Goal: Information Seeking & Learning: Learn about a topic

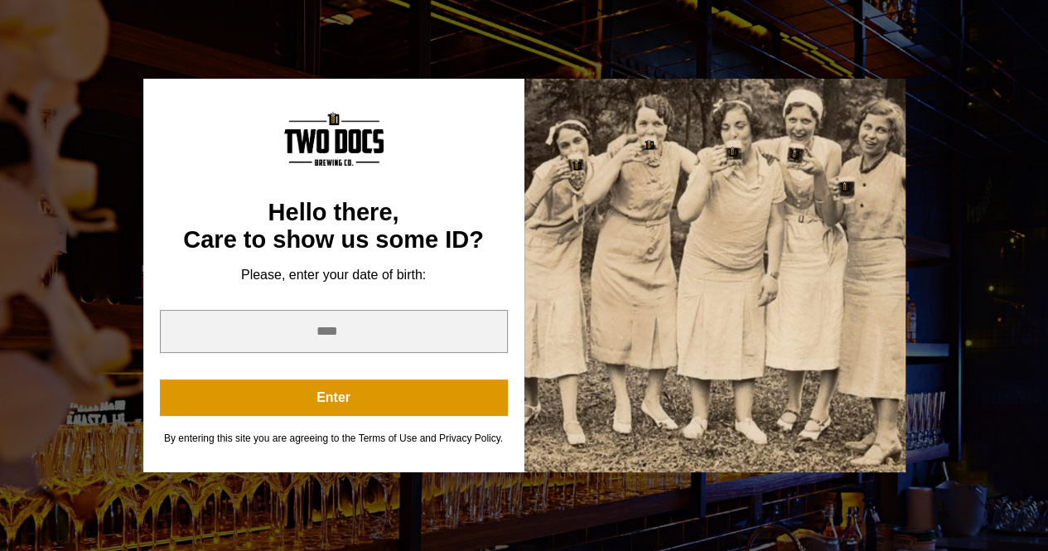
scroll to position [249, 0]
click at [346, 334] on input "year" at bounding box center [334, 331] width 348 height 43
type input "****"
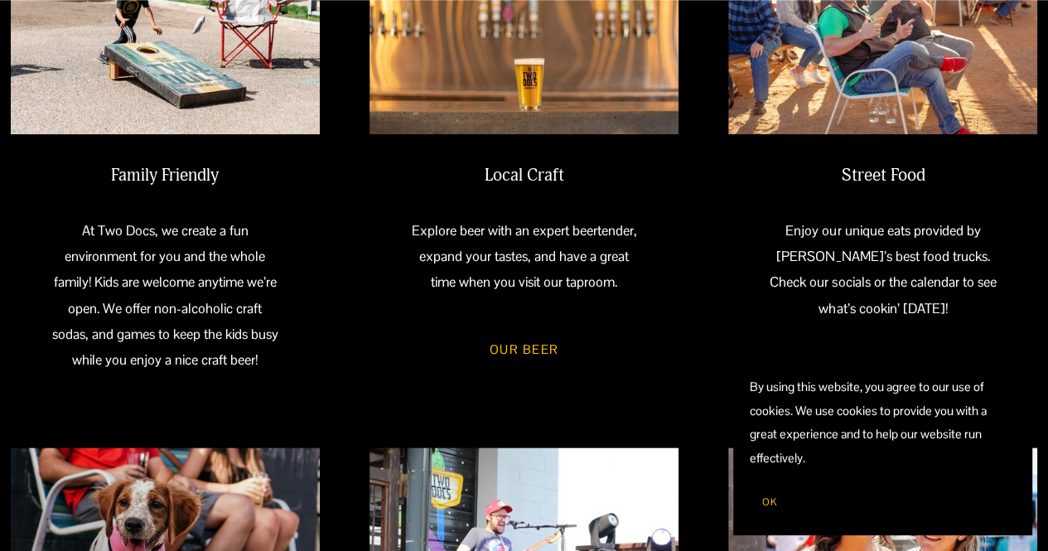
scroll to position [829, 0]
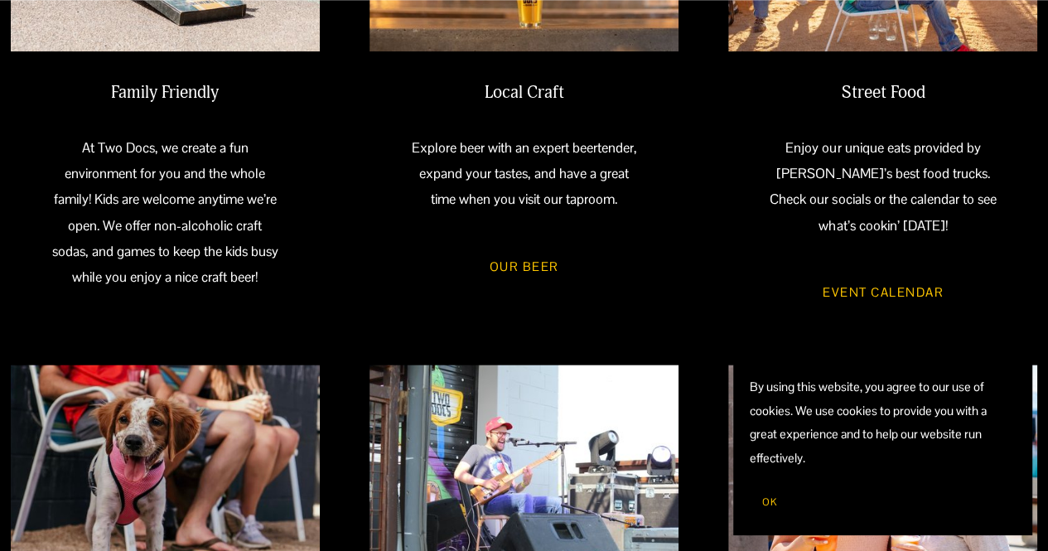
click at [887, 291] on link "Event Calendar" at bounding box center [883, 292] width 171 height 46
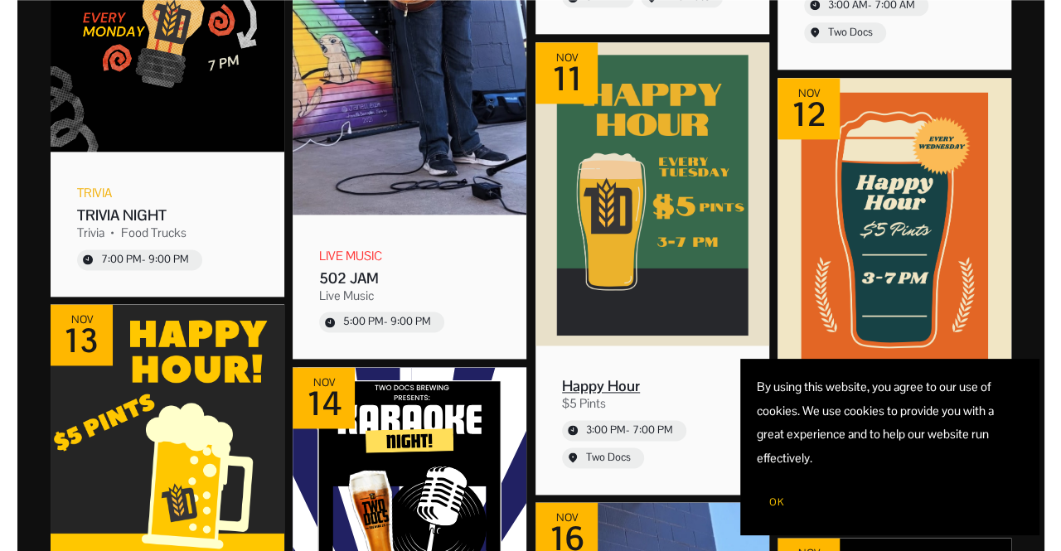
scroll to position [7209, 0]
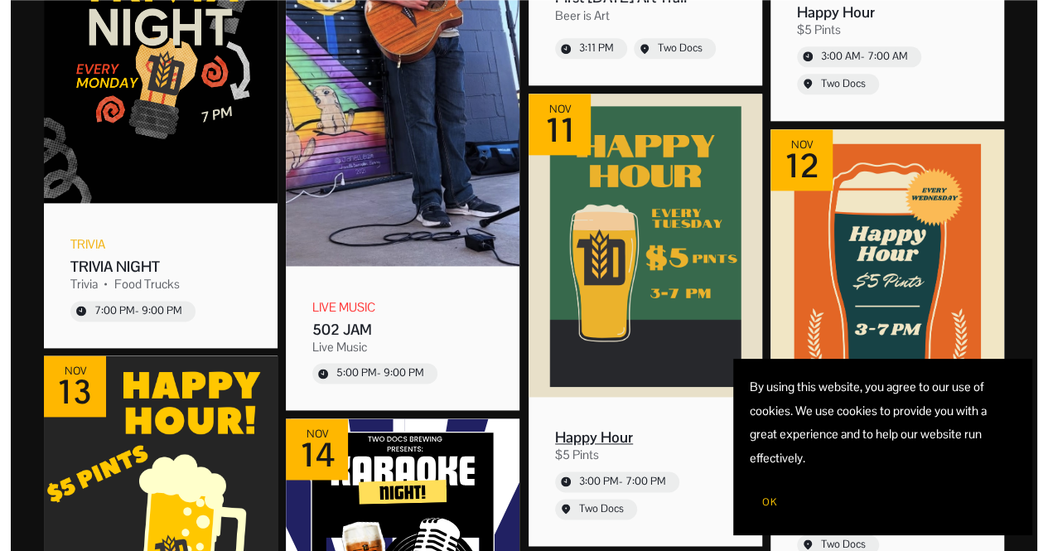
click at [665, 254] on img "Event: Happy Hour" at bounding box center [646, 245] width 234 height 303
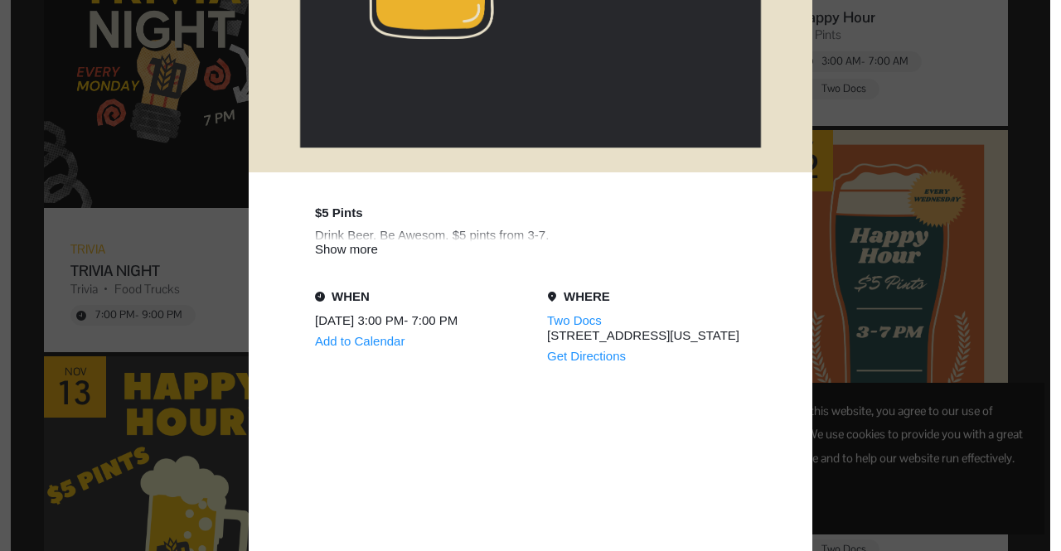
scroll to position [746, 0]
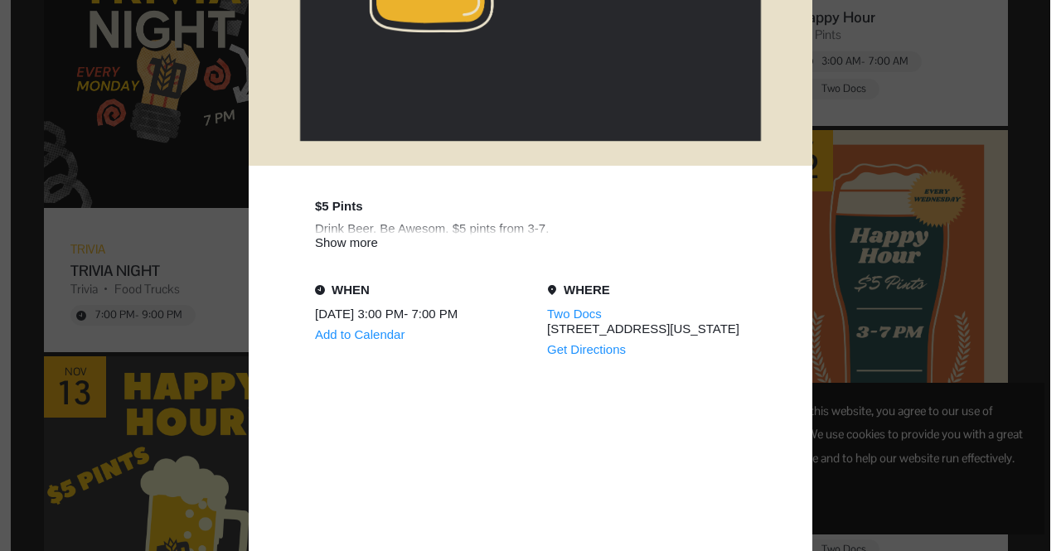
click at [352, 243] on div "Show more" at bounding box center [530, 242] width 431 height 14
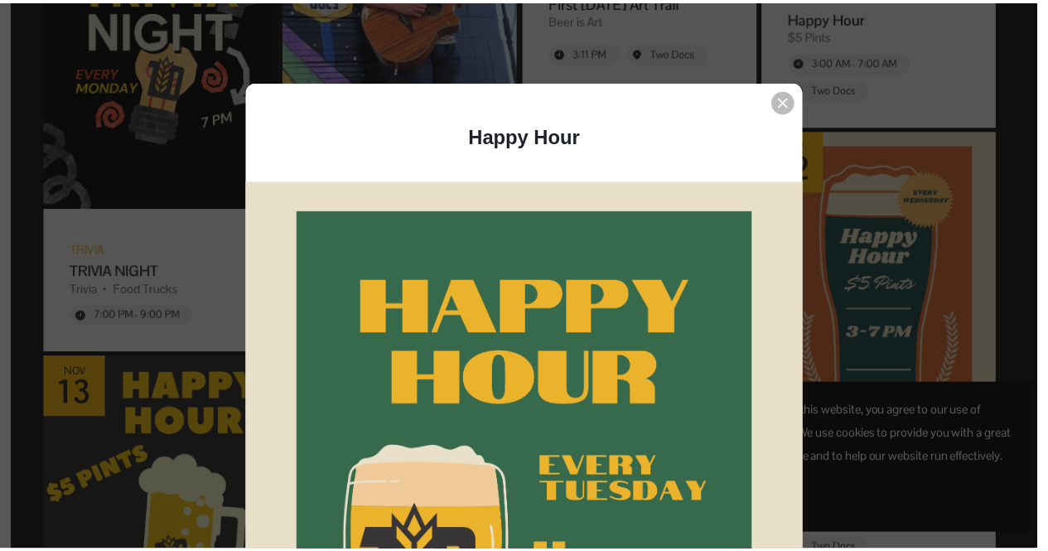
scroll to position [0, 0]
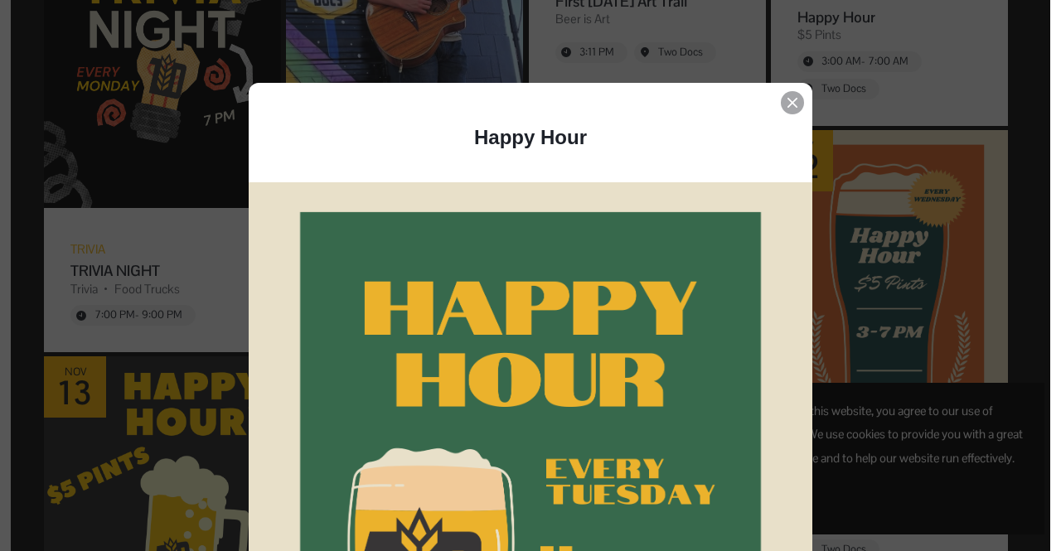
click at [790, 104] on icon "Event details popup" at bounding box center [792, 103] width 10 height 10
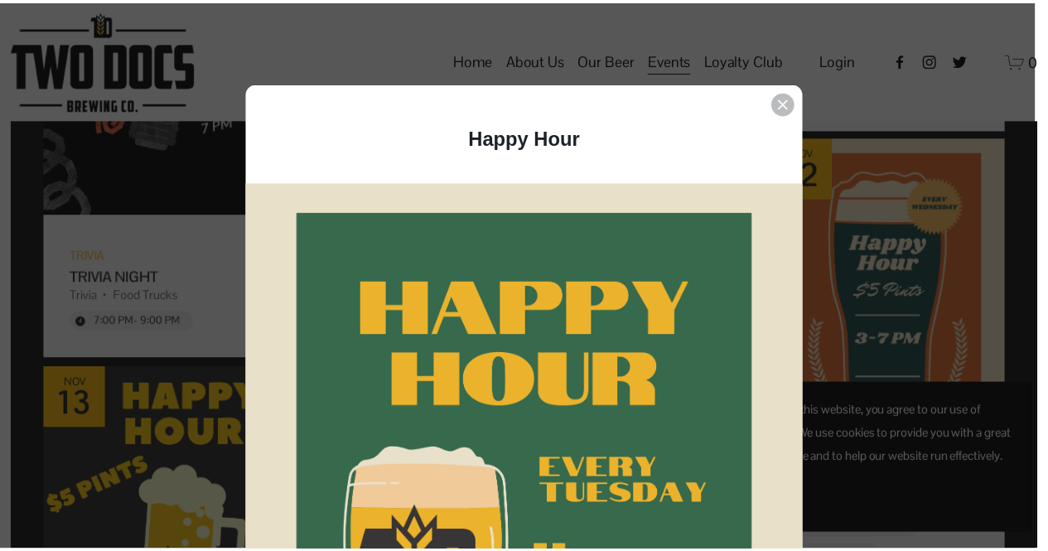
scroll to position [7209, 0]
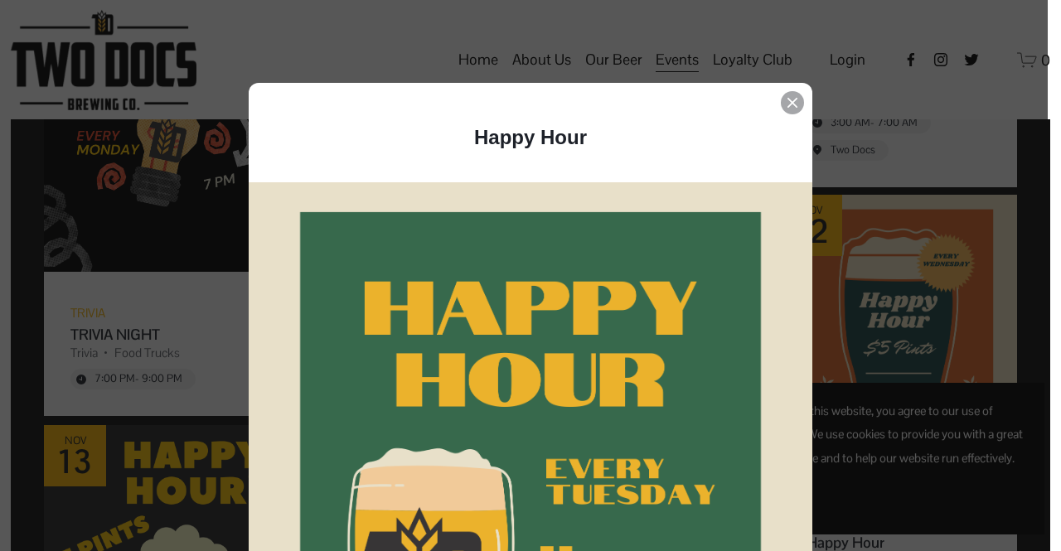
click at [792, 105] on div "Event details popup" at bounding box center [792, 102] width 23 height 23
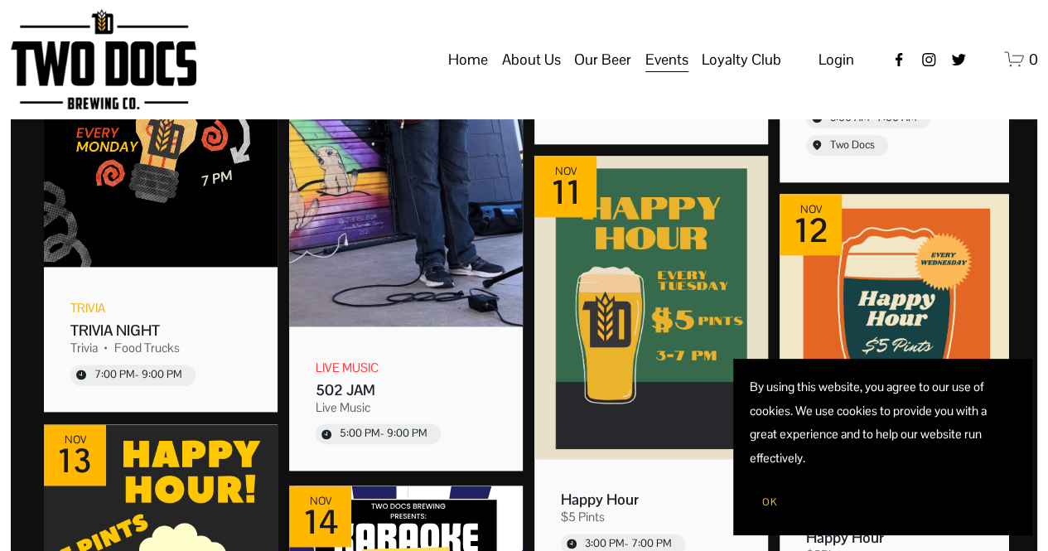
drag, startPoint x: 502, startPoint y: 53, endPoint x: 489, endPoint y: 55, distance: 13.4
